Goal: Transaction & Acquisition: Purchase product/service

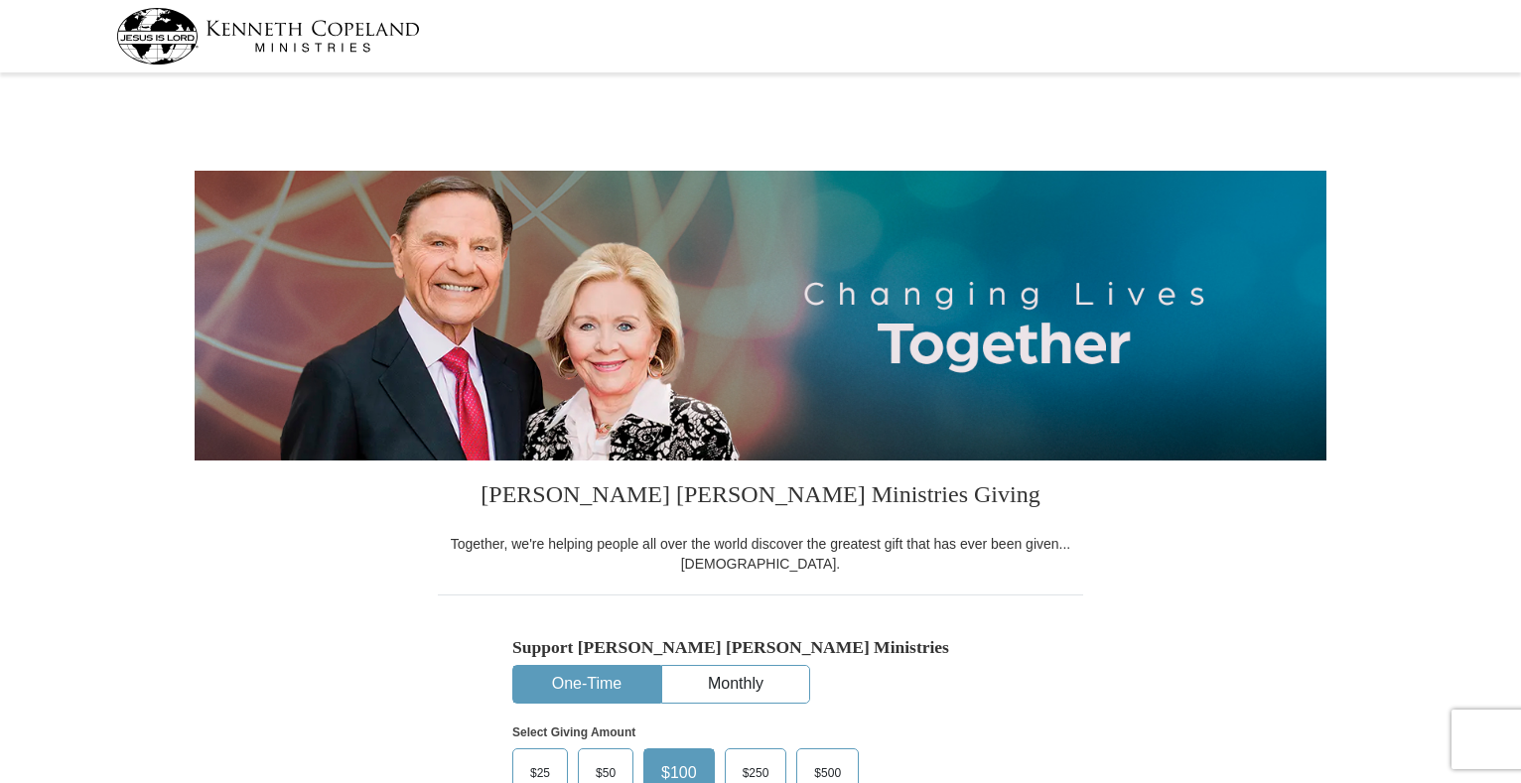
select select "TX"
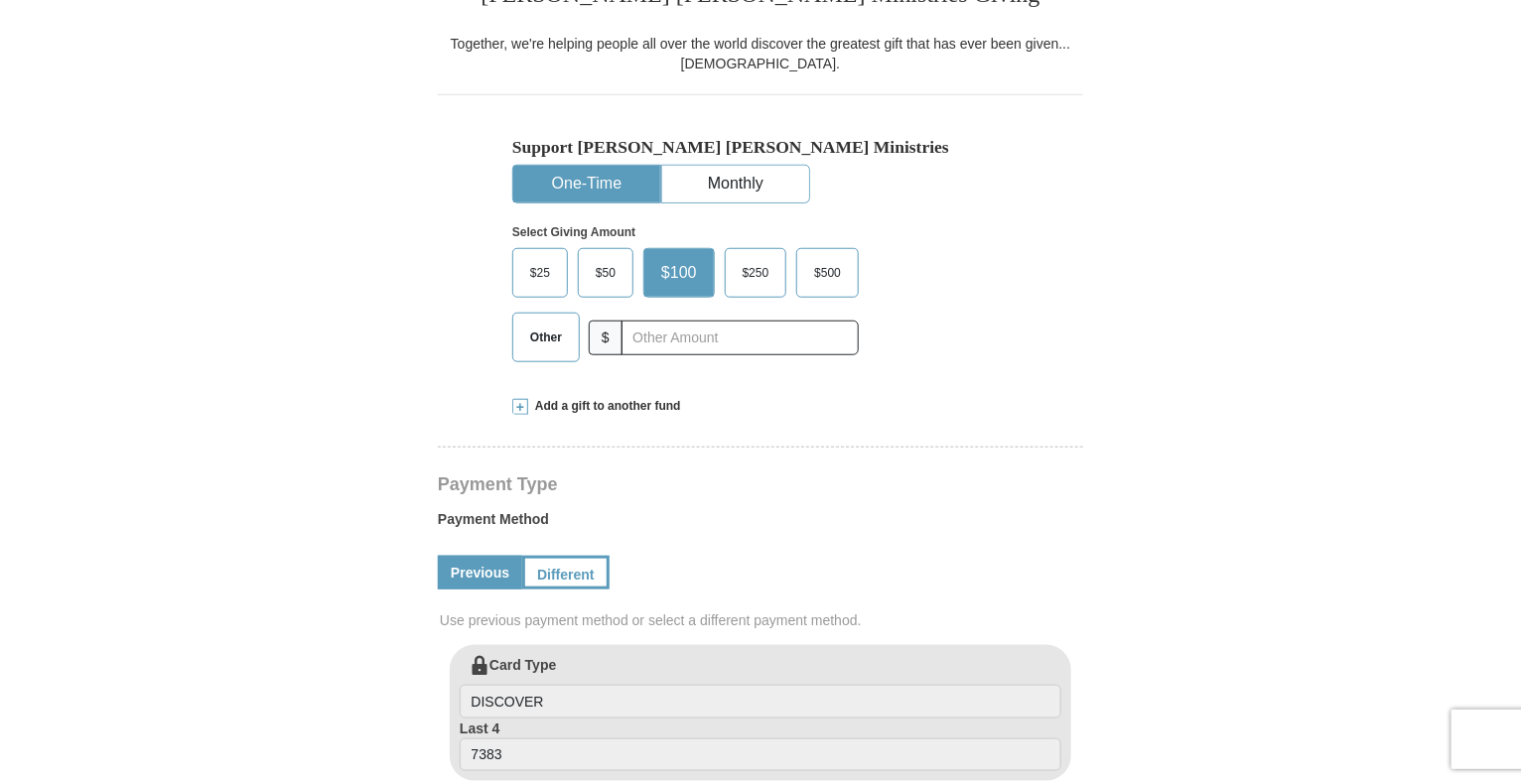
scroll to position [527, 0]
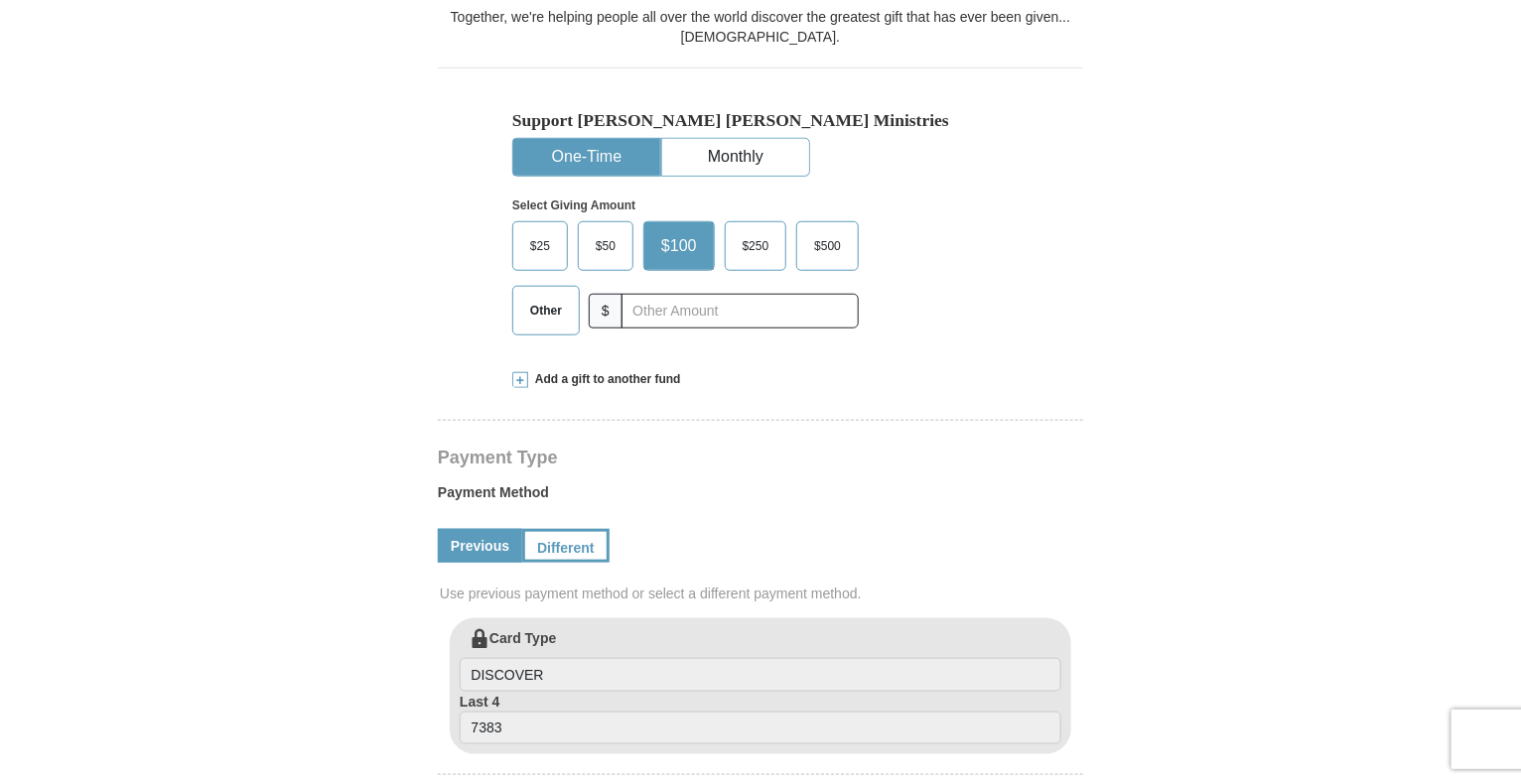
click at [544, 311] on span "Other" at bounding box center [546, 311] width 52 height 30
click at [0, 0] on input "Other" at bounding box center [0, 0] width 0 height 0
click at [578, 153] on button "One-Time" at bounding box center [586, 157] width 147 height 37
click at [600, 374] on span "Add a gift to another fund" at bounding box center [604, 379] width 153 height 17
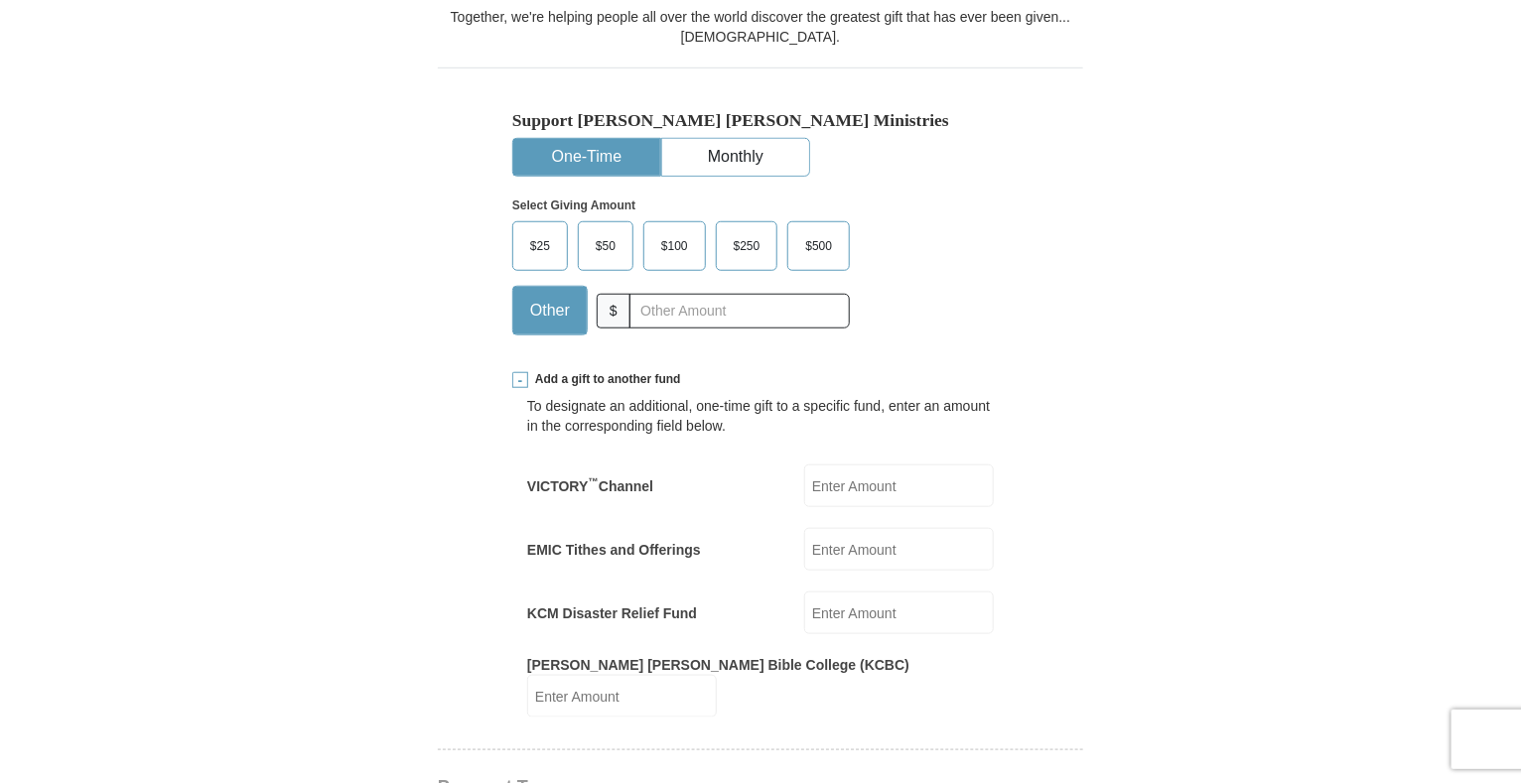
click at [871, 543] on input "EMIC Tithes and Offerings" at bounding box center [899, 549] width 190 height 43
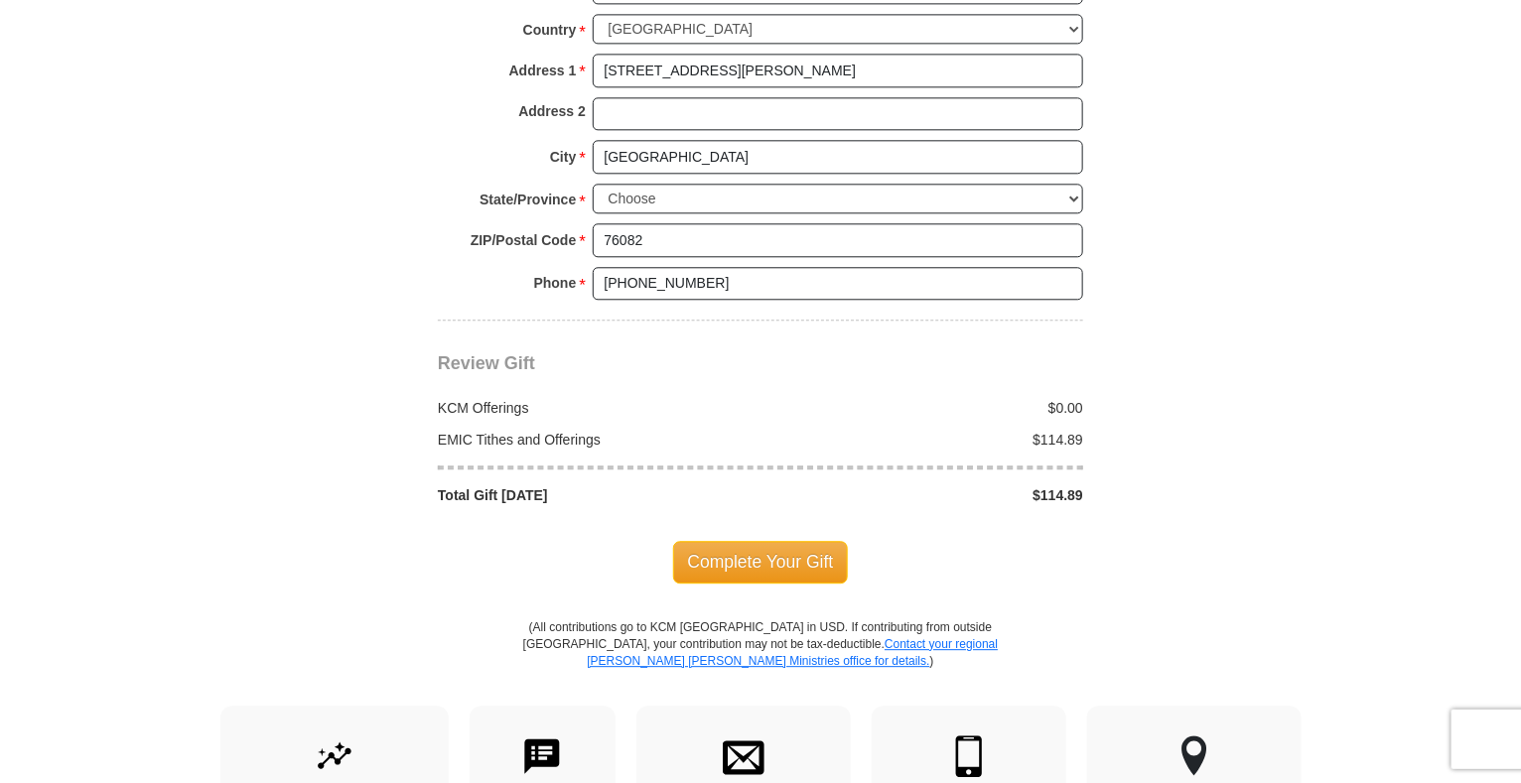
scroll to position [1877, 0]
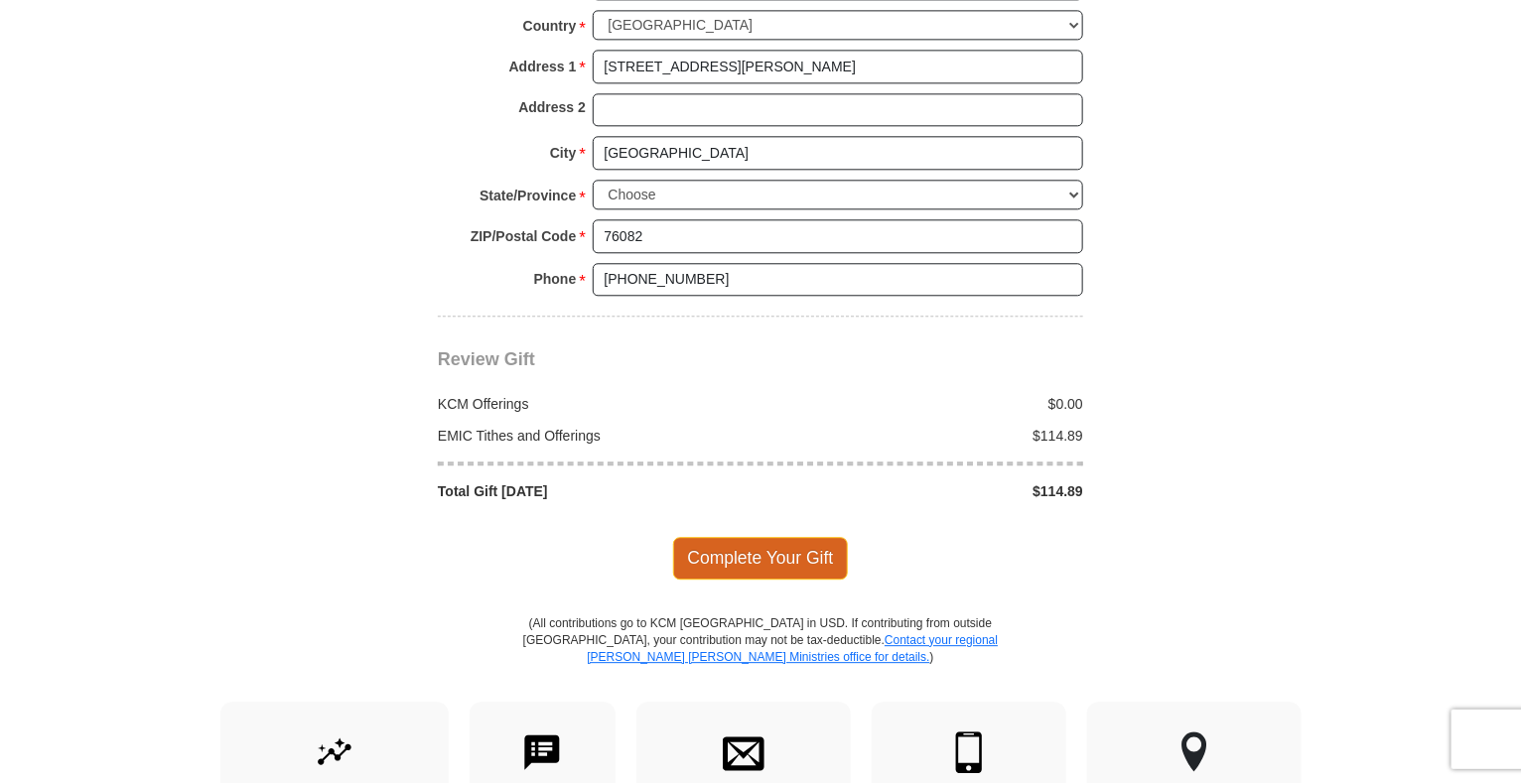
type input "114.89"
click at [782, 537] on span "Complete Your Gift" at bounding box center [761, 558] width 176 height 42
